Goal: Submit feedback/report problem

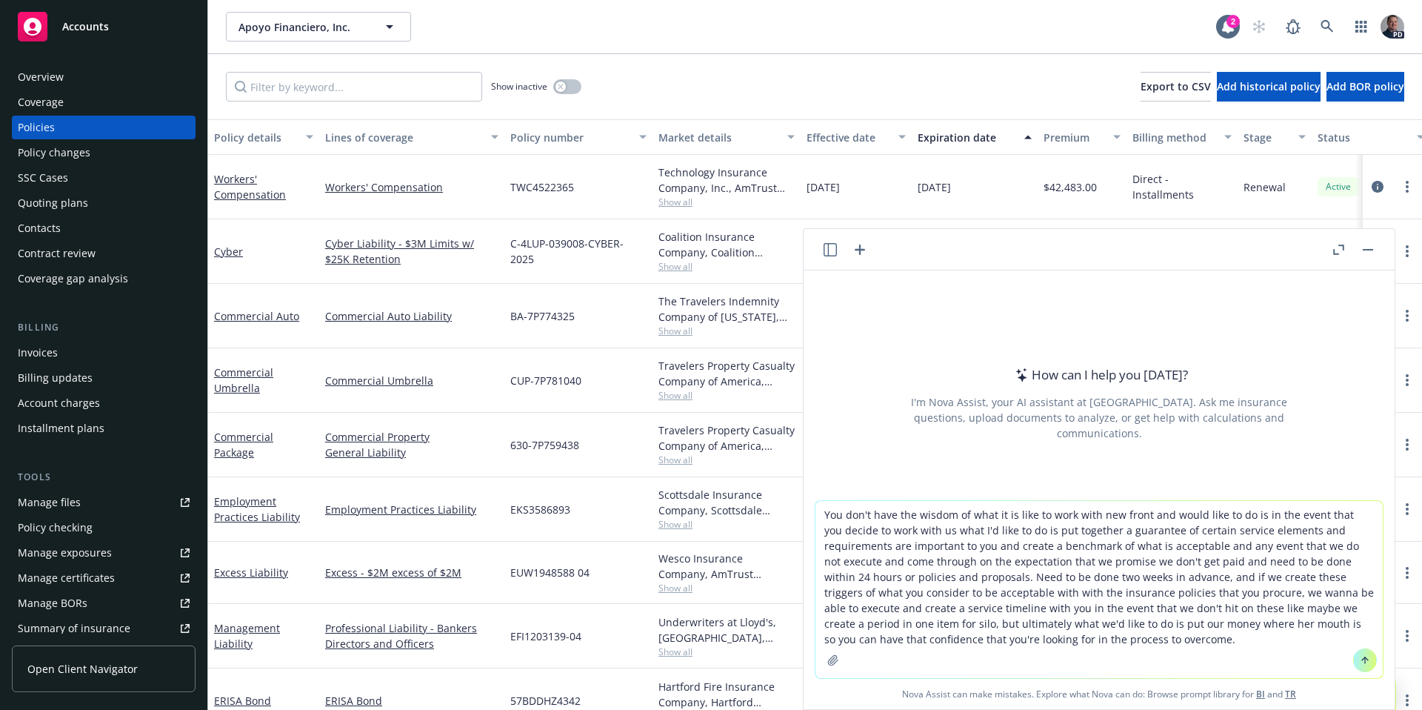
drag, startPoint x: 820, startPoint y: 516, endPoint x: 1142, endPoint y: 642, distance: 346.0
click at [1142, 642] on textarea "You don't have the wisdom of what it is like to work with new front and would l…" at bounding box center [1099, 589] width 567 height 177
